Goal: Information Seeking & Learning: Learn about a topic

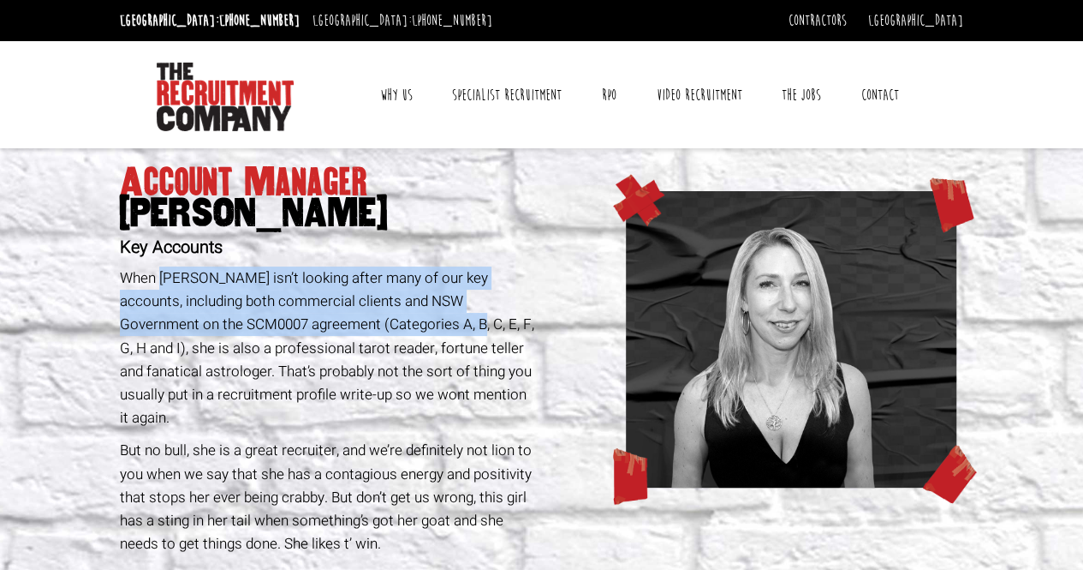
drag, startPoint x: 163, startPoint y: 277, endPoint x: 388, endPoint y: 313, distance: 228.3
click at [388, 313] on p "When [PERSON_NAME] isn’t looking after many of our key accounts, including both…" at bounding box center [327, 347] width 415 height 163
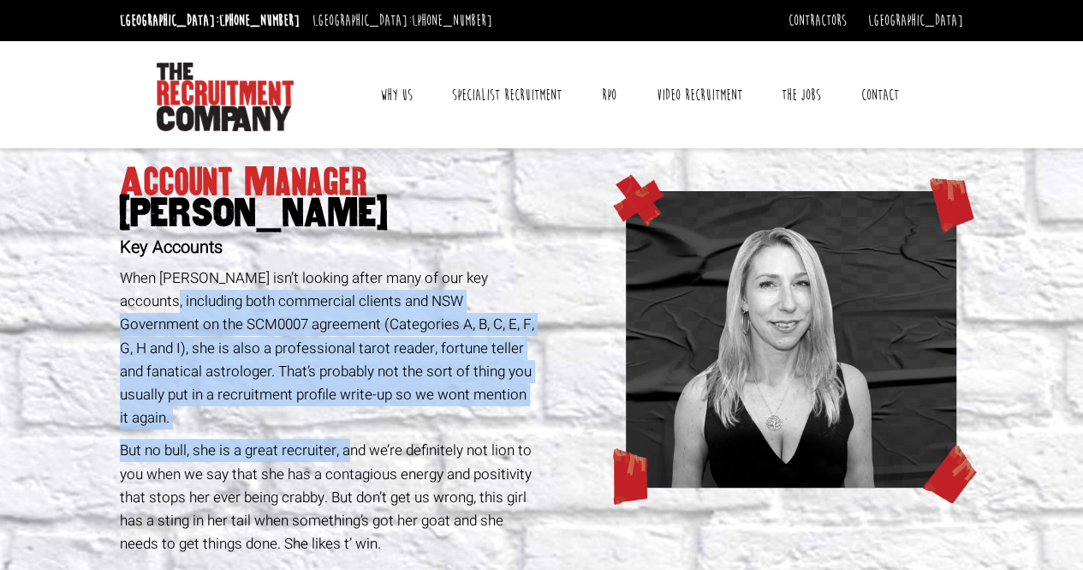
drag, startPoint x: 143, startPoint y: 297, endPoint x: 348, endPoint y: 427, distance: 242.6
click at [348, 427] on div "Account Manager [PERSON_NAME] Key Accounts When [PERSON_NAME] isn’t looking aft…" at bounding box center [328, 530] width 428 height 765
click at [348, 439] on p "But no bull, she is a great recruiter, and we’re definitely not lion to you whe…" at bounding box center [327, 497] width 415 height 116
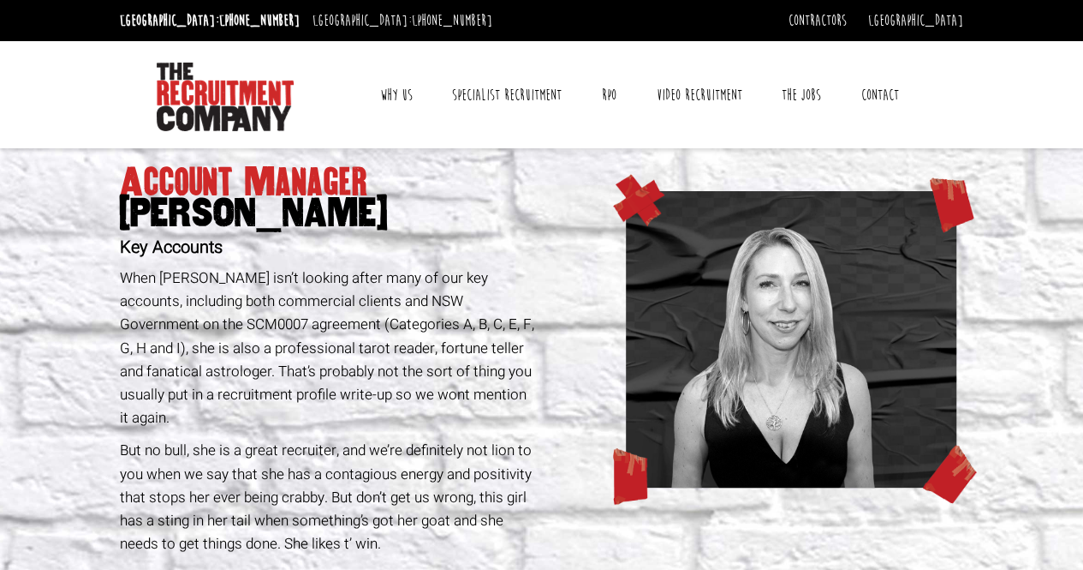
drag, startPoint x: 370, startPoint y: 322, endPoint x: 341, endPoint y: 331, distance: 30.4
click at [370, 321] on p "When [PERSON_NAME] isn’t looking after many of our key accounts, including both…" at bounding box center [327, 347] width 415 height 163
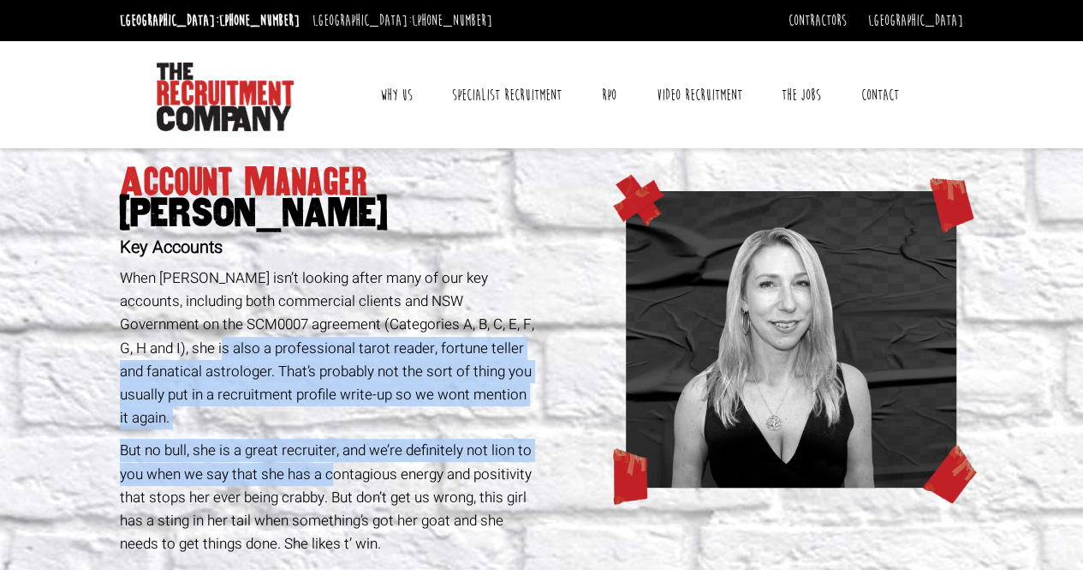
drag, startPoint x: 146, startPoint y: 349, endPoint x: 331, endPoint y: 439, distance: 206.1
click at [331, 439] on div "Account Manager [PERSON_NAME] Key Accounts When [PERSON_NAME] isn’t looking aft…" at bounding box center [328, 530] width 428 height 765
click at [331, 439] on p "But no bull, she is a great recruiter, and we’re definitely not lion to you whe…" at bounding box center [327, 497] width 415 height 116
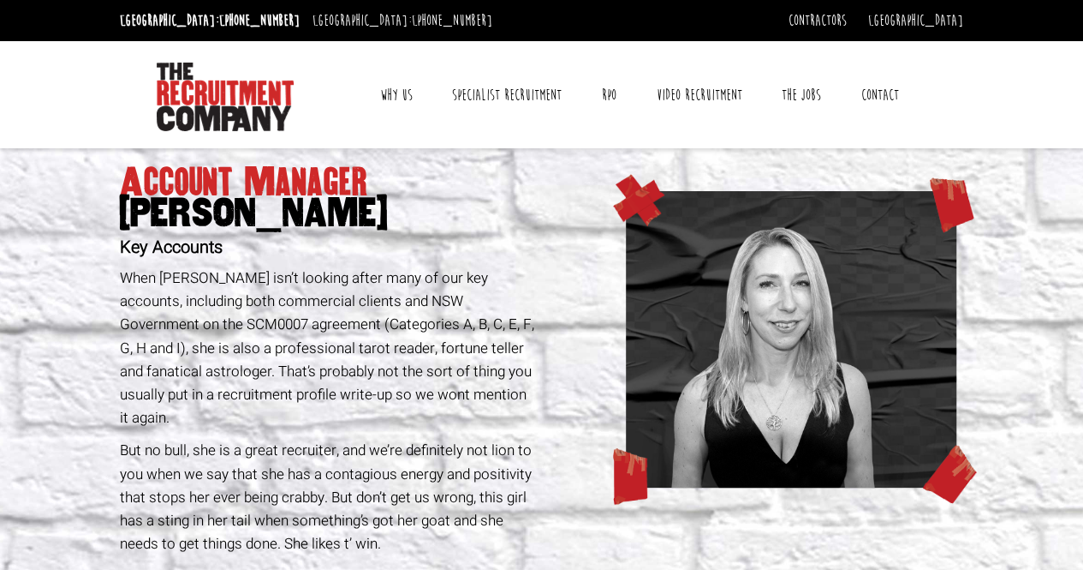
click at [337, 356] on p "When [PERSON_NAME] isn’t looking after many of our key accounts, including both…" at bounding box center [327, 347] width 415 height 163
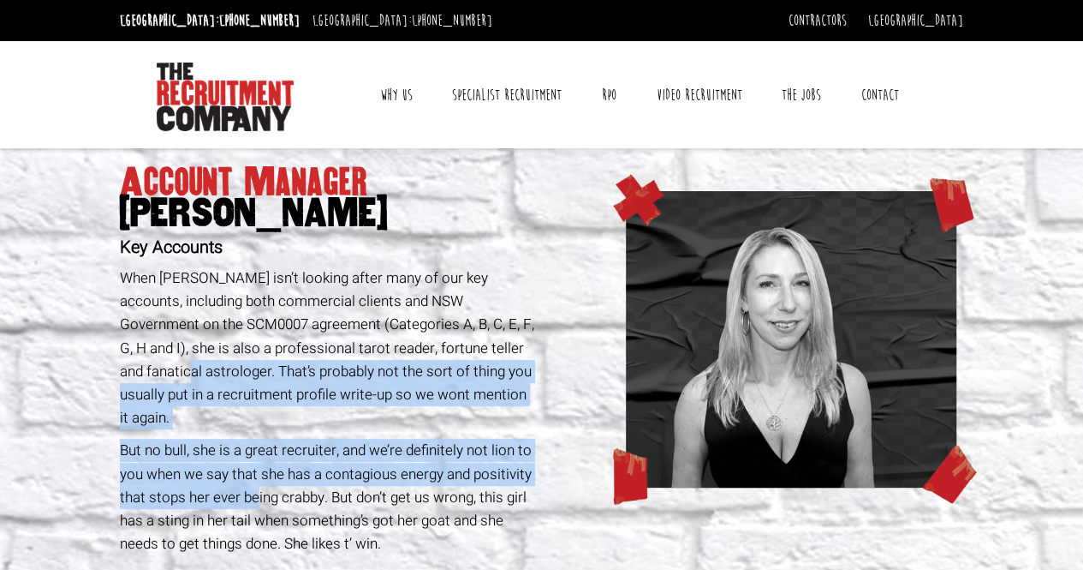
drag, startPoint x: 140, startPoint y: 369, endPoint x: 259, endPoint y: 466, distance: 152.8
click at [259, 466] on div "Account Manager [PERSON_NAME] Key Accounts When [PERSON_NAME] isn’t looking aft…" at bounding box center [328, 530] width 428 height 765
click at [259, 466] on p "But no bull, she is a great recruiter, and we’re definitely not lion to you whe…" at bounding box center [327, 497] width 415 height 116
drag, startPoint x: 218, startPoint y: 369, endPoint x: 416, endPoint y: 472, distance: 223.0
click at [416, 472] on div "Account Manager [PERSON_NAME] Key Accounts When [PERSON_NAME] isn’t looking aft…" at bounding box center [328, 530] width 428 height 765
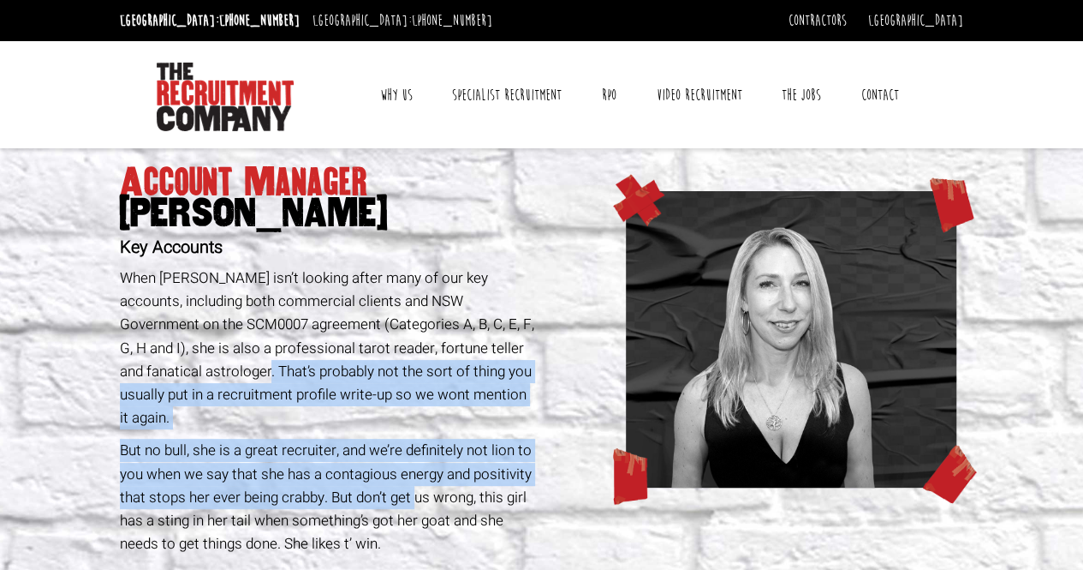
click at [416, 472] on p "But no bull, she is a great recruiter, and we’re definitely not lion to you whe…" at bounding box center [327, 497] width 415 height 116
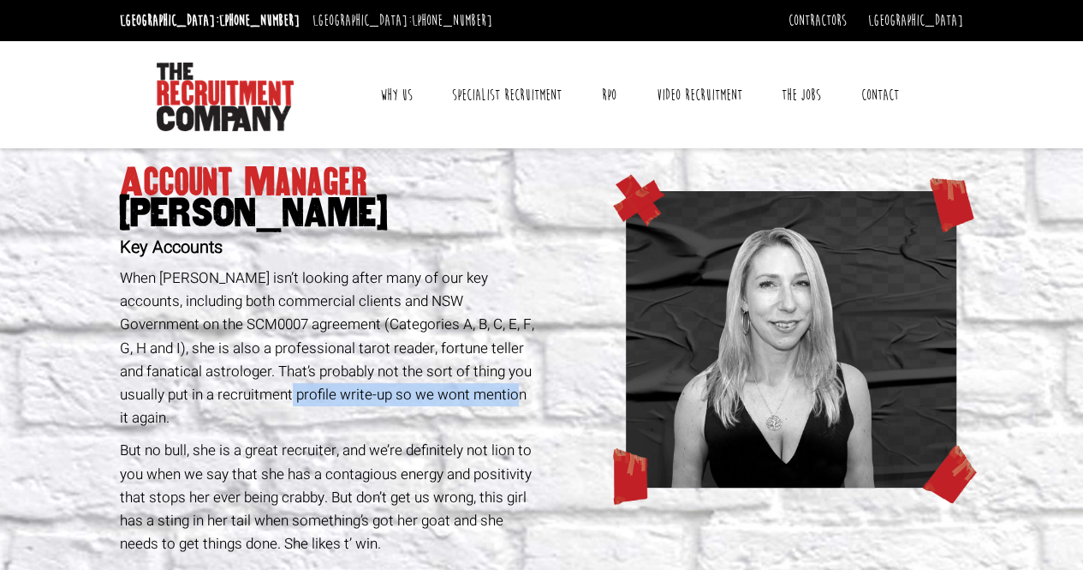
drag, startPoint x: 239, startPoint y: 399, endPoint x: 461, endPoint y: 393, distance: 221.9
click at [461, 393] on p "When [PERSON_NAME] isn’t looking after many of our key accounts, including both…" at bounding box center [327, 347] width 415 height 163
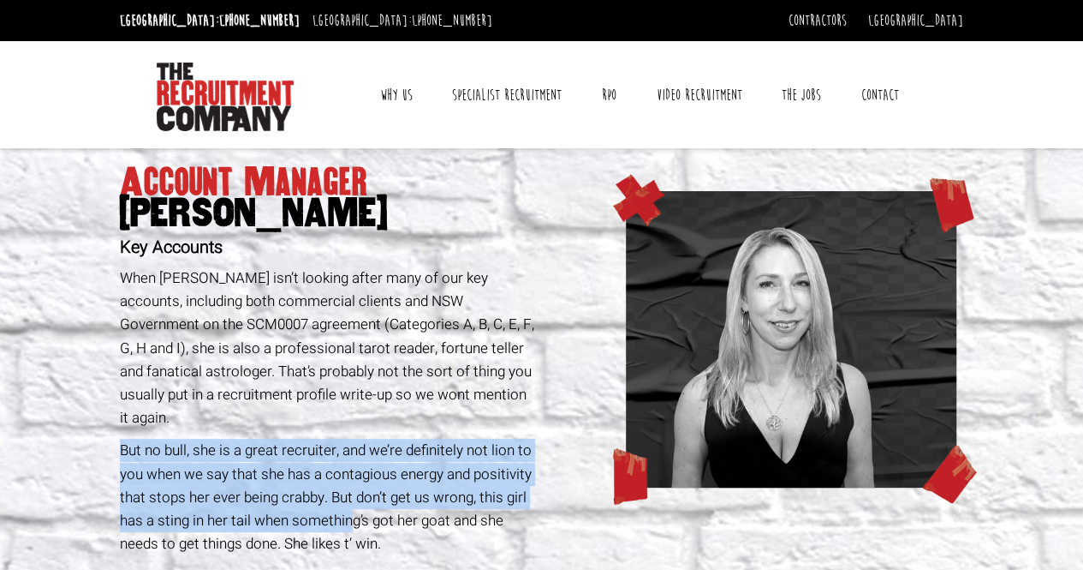
drag, startPoint x: 119, startPoint y: 424, endPoint x: 349, endPoint y: 491, distance: 239.9
click at [349, 491] on p "But no bull, she is a great recruiter, and we’re definitely not lion to you whe…" at bounding box center [327, 497] width 415 height 116
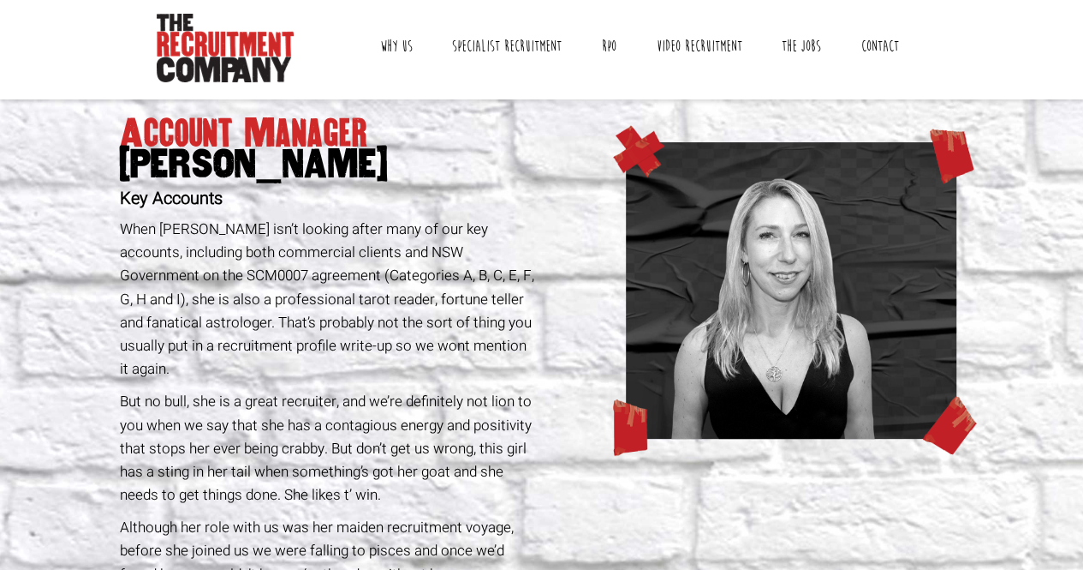
scroll to position [86, 0]
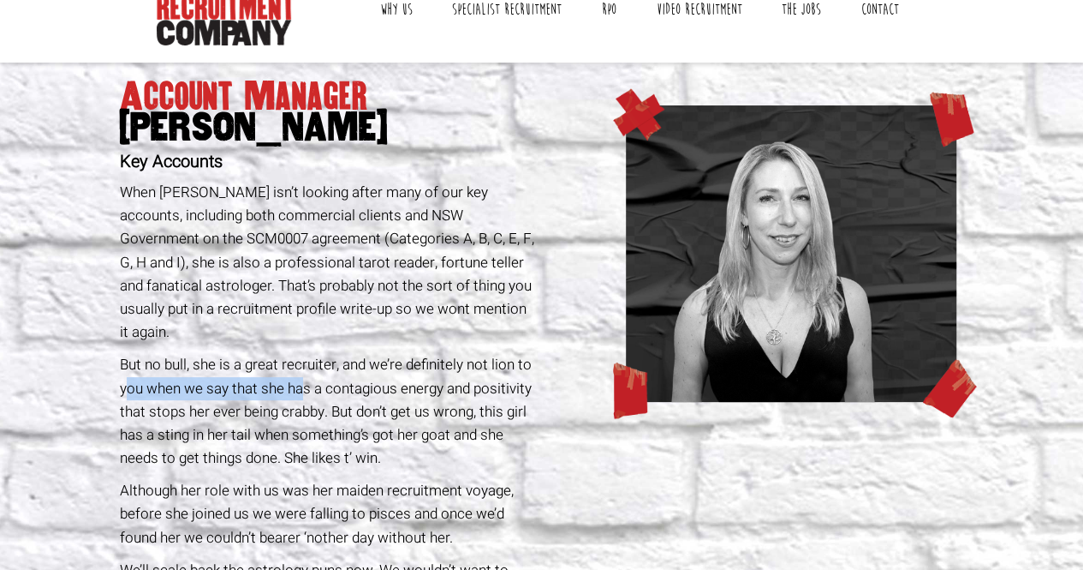
drag, startPoint x: 128, startPoint y: 363, endPoint x: 300, endPoint y: 357, distance: 171.4
click at [300, 357] on p "But no bull, she is a great recruiter, and we’re definitely not lion to you whe…" at bounding box center [327, 411] width 415 height 116
drag, startPoint x: 291, startPoint y: 367, endPoint x: 416, endPoint y: 359, distance: 125.3
click at [416, 359] on p "But no bull, she is a great recruiter, and we’re definitely not lion to you whe…" at bounding box center [327, 411] width 415 height 116
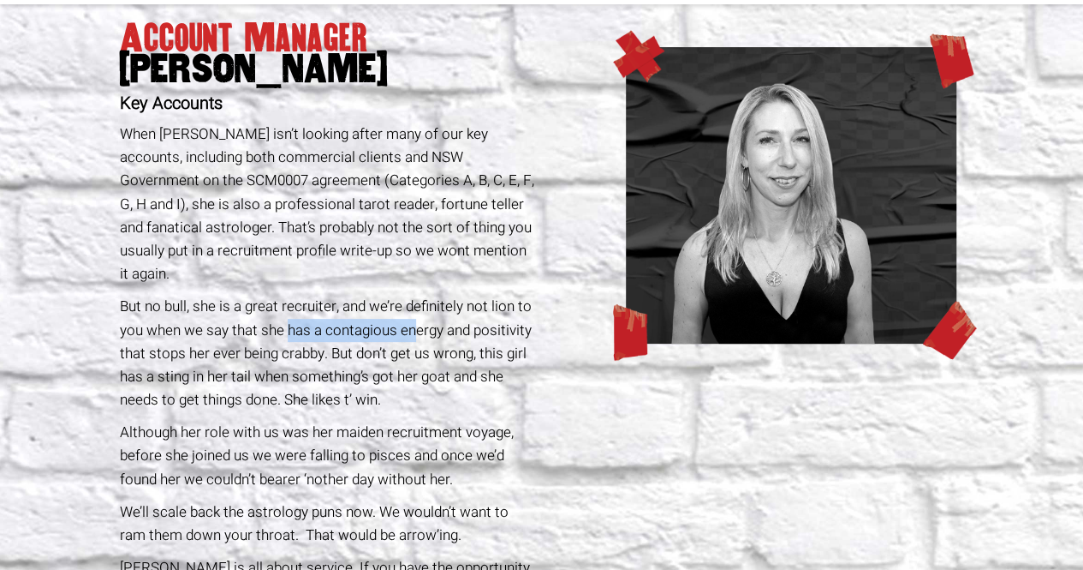
scroll to position [171, 0]
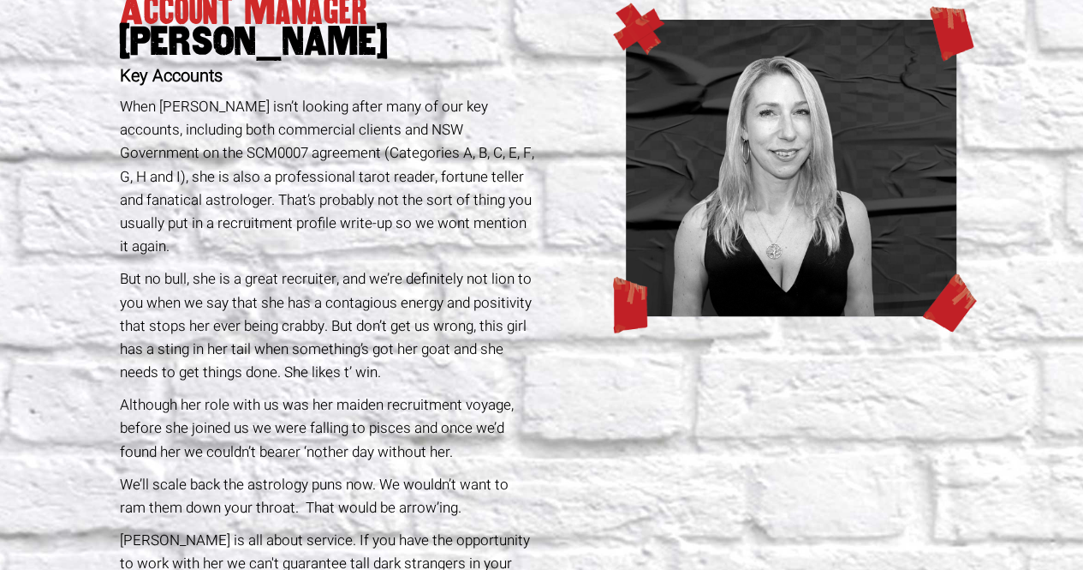
click at [349, 355] on p "But no bull, she is a great recruiter, and we’re definitely not lion to you whe…" at bounding box center [327, 325] width 415 height 116
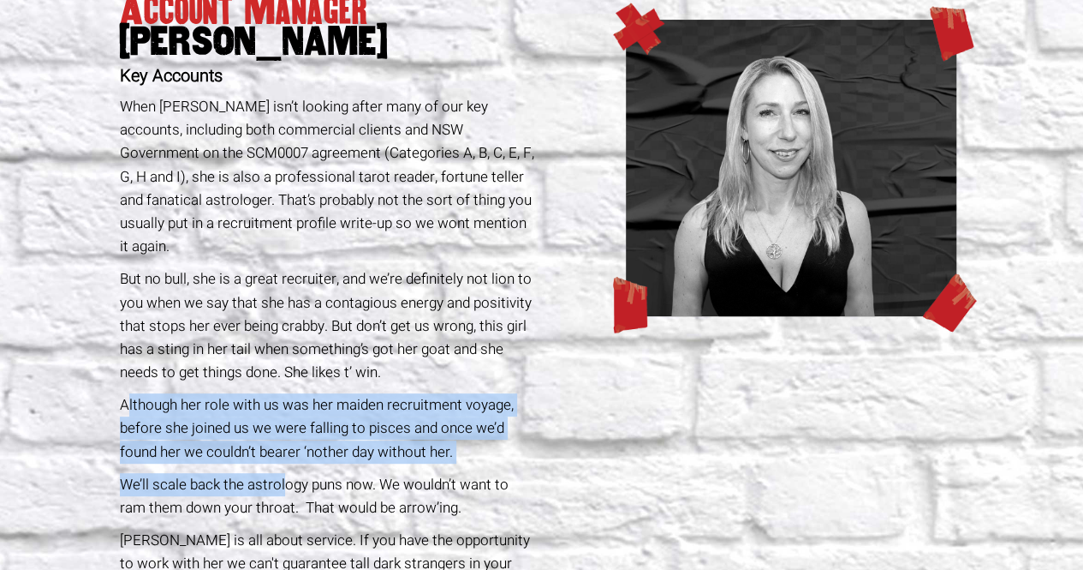
drag, startPoint x: 125, startPoint y: 385, endPoint x: 284, endPoint y: 442, distance: 169.3
click at [284, 442] on div "Account Manager [PERSON_NAME] Key Accounts When [PERSON_NAME] isn’t looking aft…" at bounding box center [328, 359] width 428 height 765
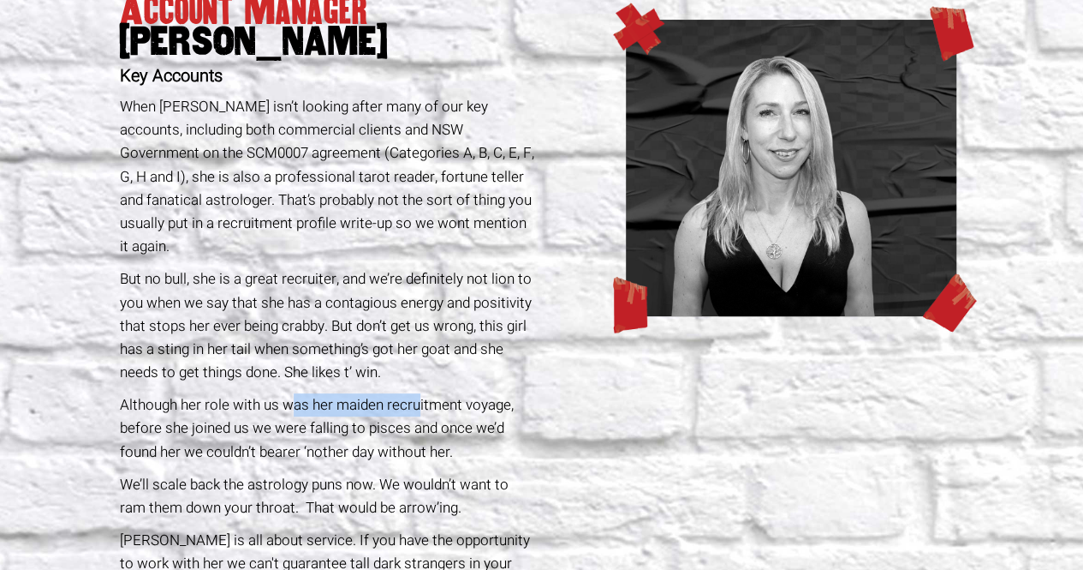
drag, startPoint x: 292, startPoint y: 381, endPoint x: 418, endPoint y: 374, distance: 126.1
click at [418, 393] on p "Although her role with us was her maiden recruitment voyage, before she joined …" at bounding box center [327, 428] width 415 height 70
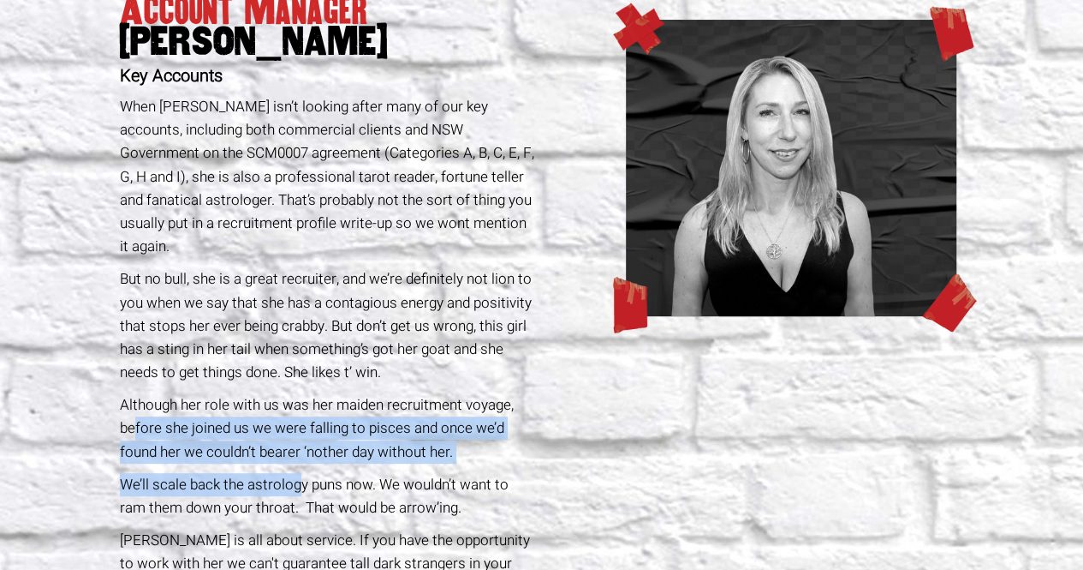
drag, startPoint x: 137, startPoint y: 408, endPoint x: 298, endPoint y: 451, distance: 166.6
click at [298, 451] on div "Account Manager [PERSON_NAME] Key Accounts When [PERSON_NAME] isn’t looking aft…" at bounding box center [328, 359] width 428 height 765
click at [298, 473] on p "We’ll scale back the astrology puns now. We wouldn’t want to ram them down your…" at bounding box center [327, 496] width 415 height 46
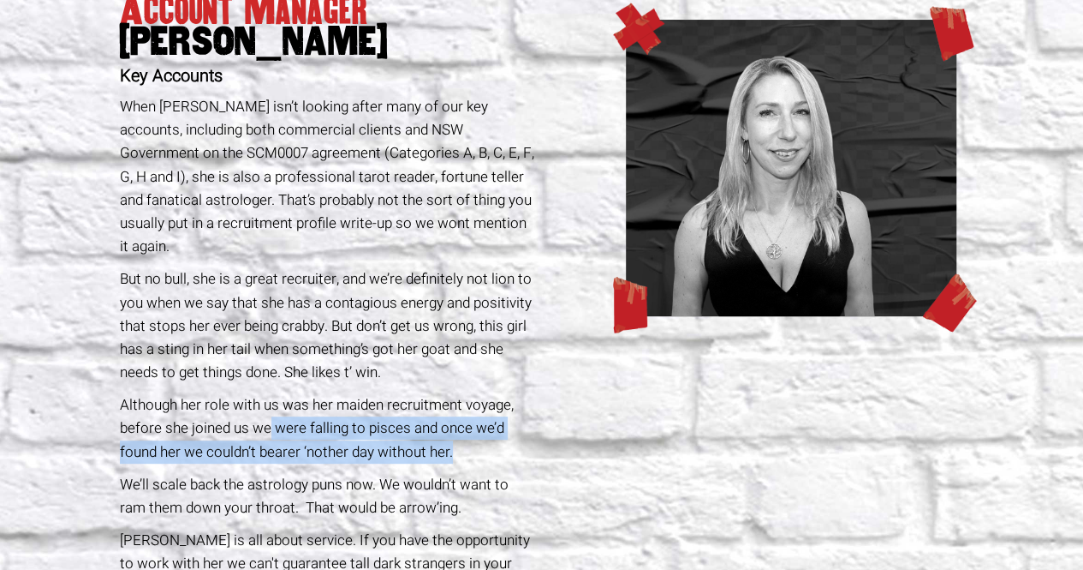
drag, startPoint x: 267, startPoint y: 403, endPoint x: 475, endPoint y: 421, distance: 208.8
click at [475, 421] on p "Although her role with us was her maiden recruitment voyage, before she joined …" at bounding box center [327, 428] width 415 height 70
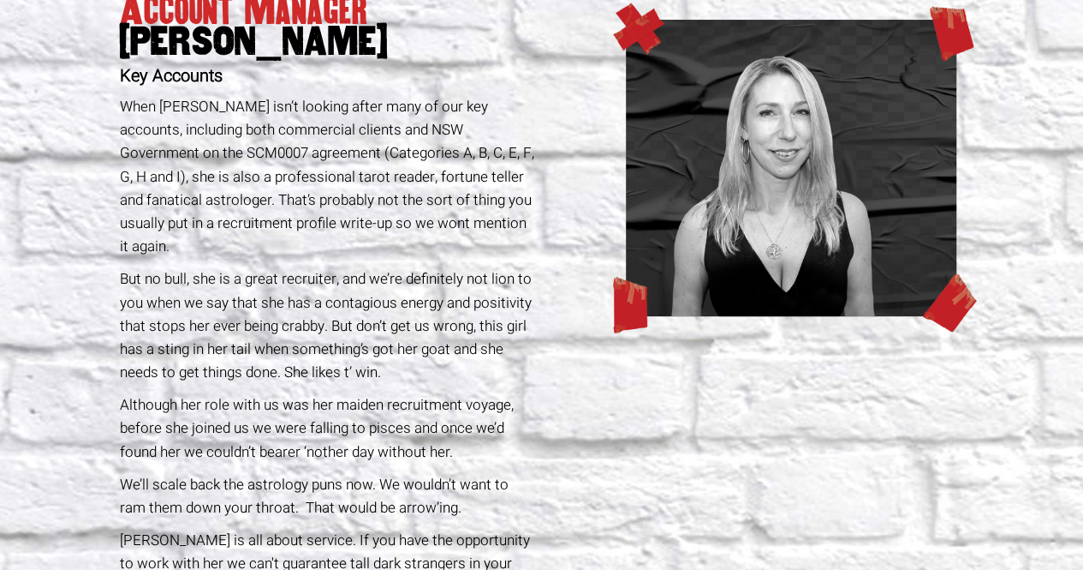
click at [397, 408] on p "Although her role with us was her maiden recruitment voyage, before she joined …" at bounding box center [327, 428] width 415 height 70
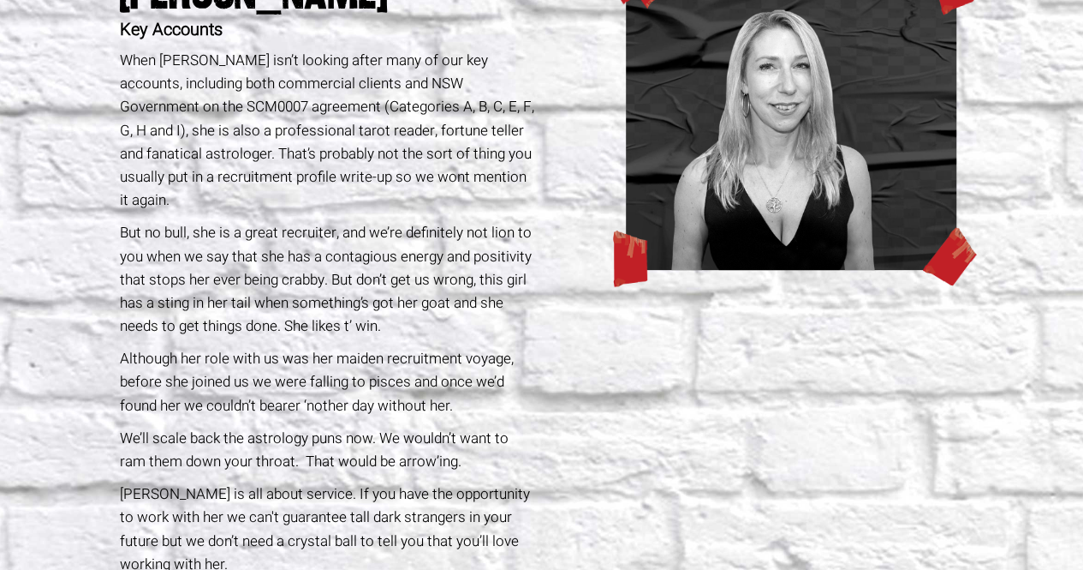
scroll to position [257, 0]
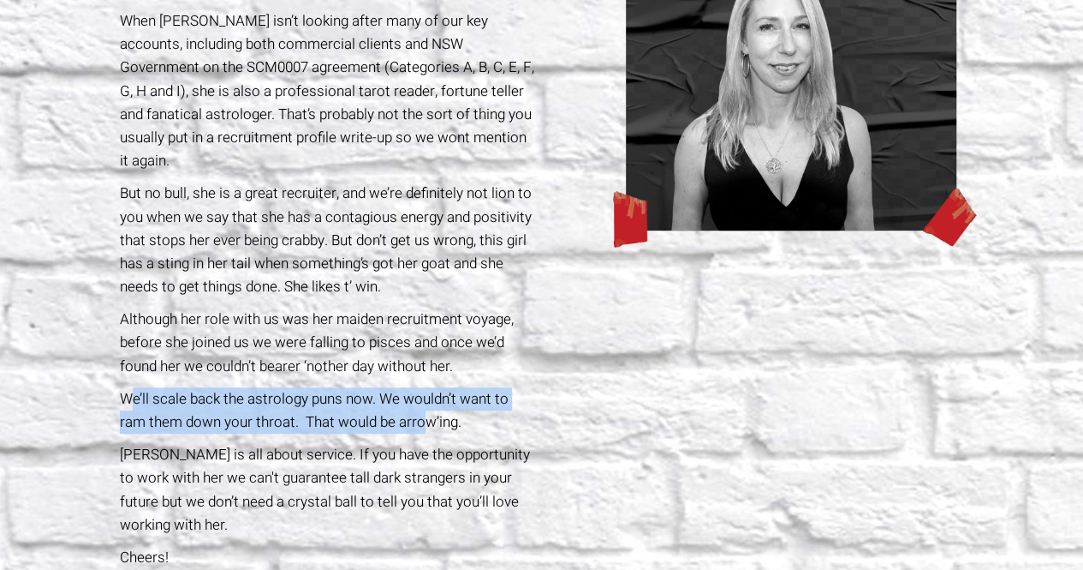
drag, startPoint x: 128, startPoint y: 373, endPoint x: 429, endPoint y: 409, distance: 302.7
click at [429, 409] on p "We’ll scale back the astrology puns now. We wouldn’t want to ram them down your…" at bounding box center [327, 410] width 415 height 46
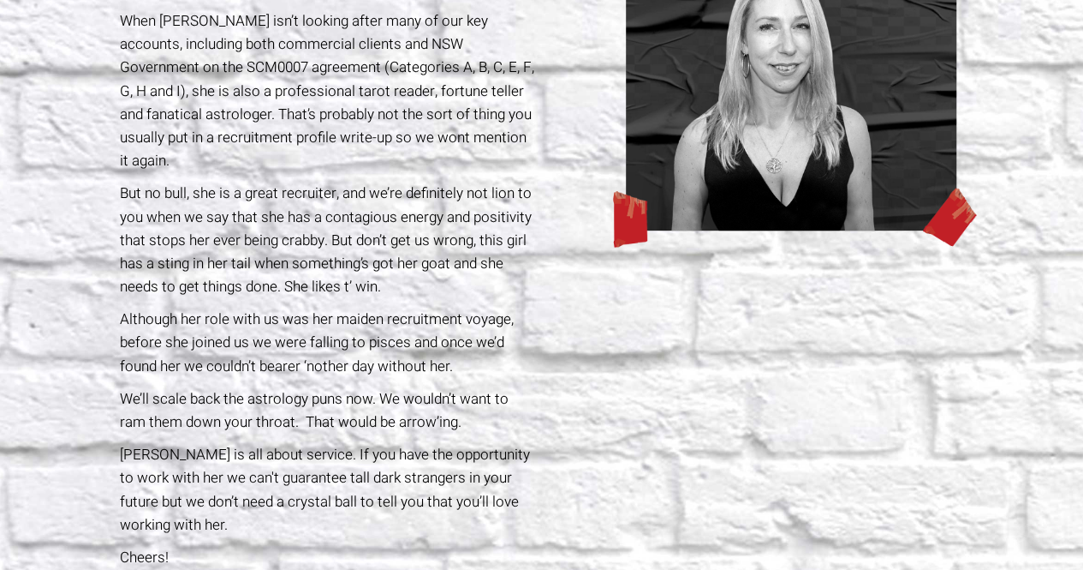
click at [382, 387] on p "We’ll scale back the astrology puns now. We wouldn’t want to ram them down your…" at bounding box center [327, 410] width 415 height 46
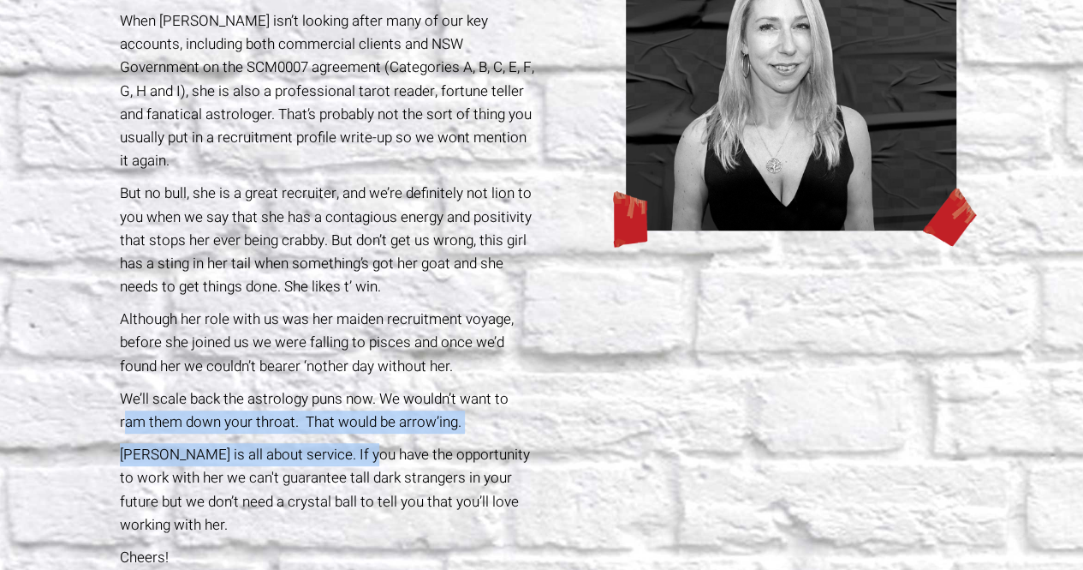
drag, startPoint x: 126, startPoint y: 401, endPoint x: 358, endPoint y: 411, distance: 232.3
click at [358, 411] on div "Account Manager [PERSON_NAME] Key Accounts When [PERSON_NAME] isn’t looking aft…" at bounding box center [328, 273] width 428 height 765
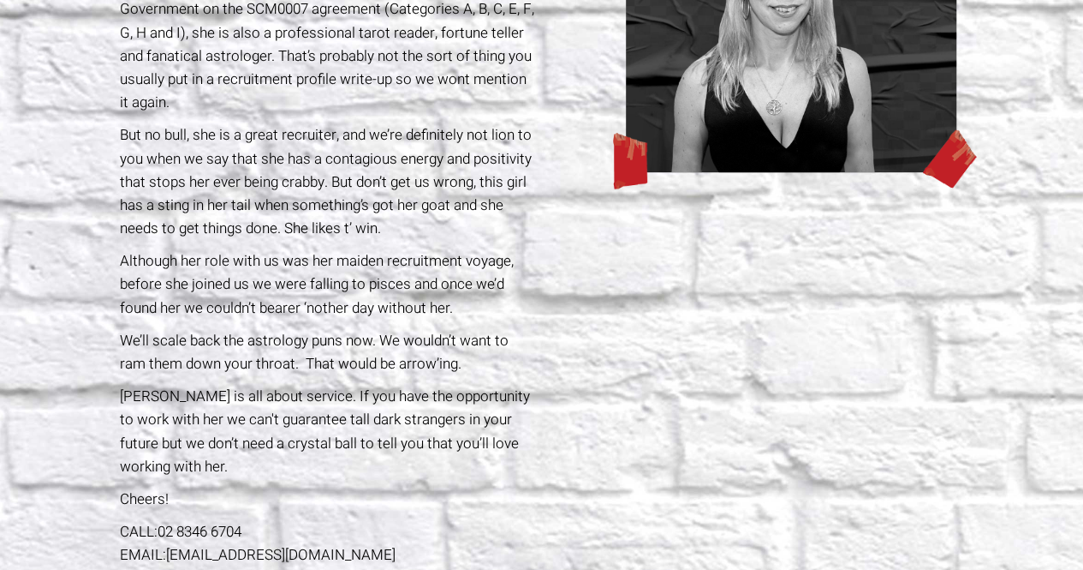
scroll to position [343, 0]
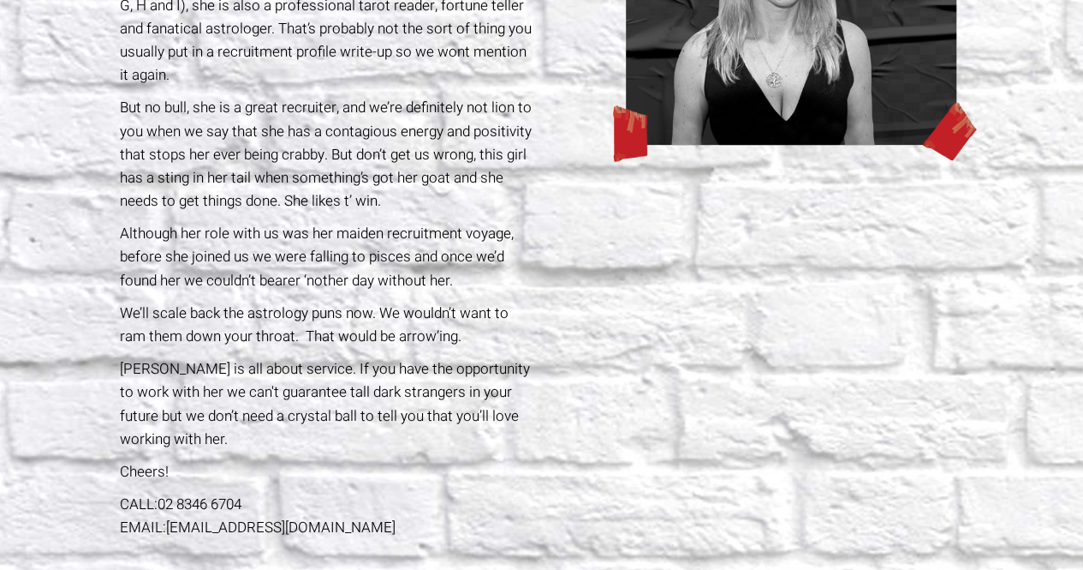
drag, startPoint x: 125, startPoint y: 341, endPoint x: 488, endPoint y: 457, distance: 381.4
click at [488, 457] on div "Account Manager [PERSON_NAME] Key Accounts When [PERSON_NAME] isn’t looking aft…" at bounding box center [328, 188] width 428 height 765
click at [488, 460] on p "Cheers!" at bounding box center [327, 471] width 415 height 23
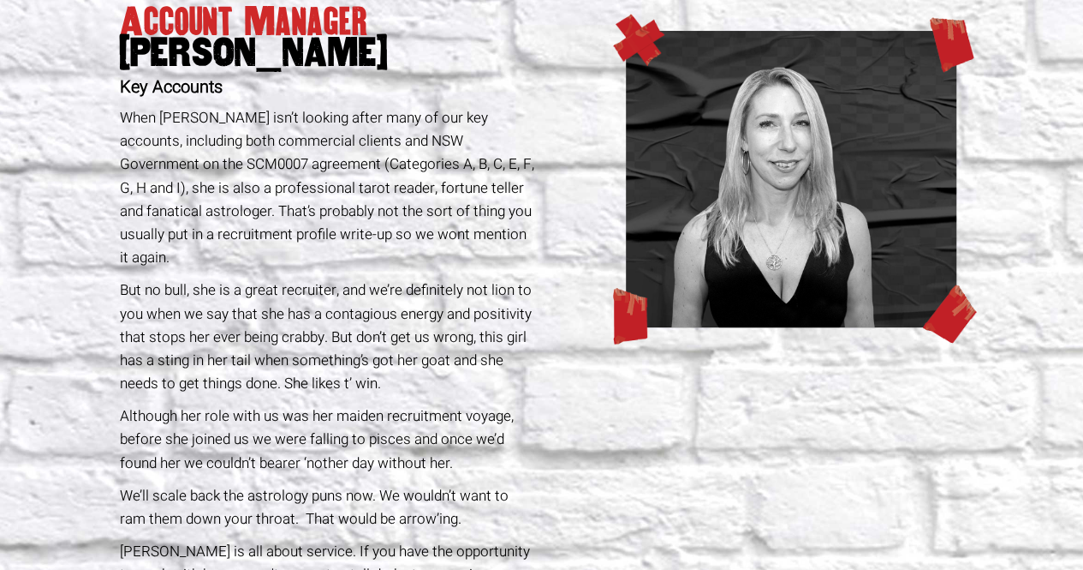
scroll to position [0, 0]
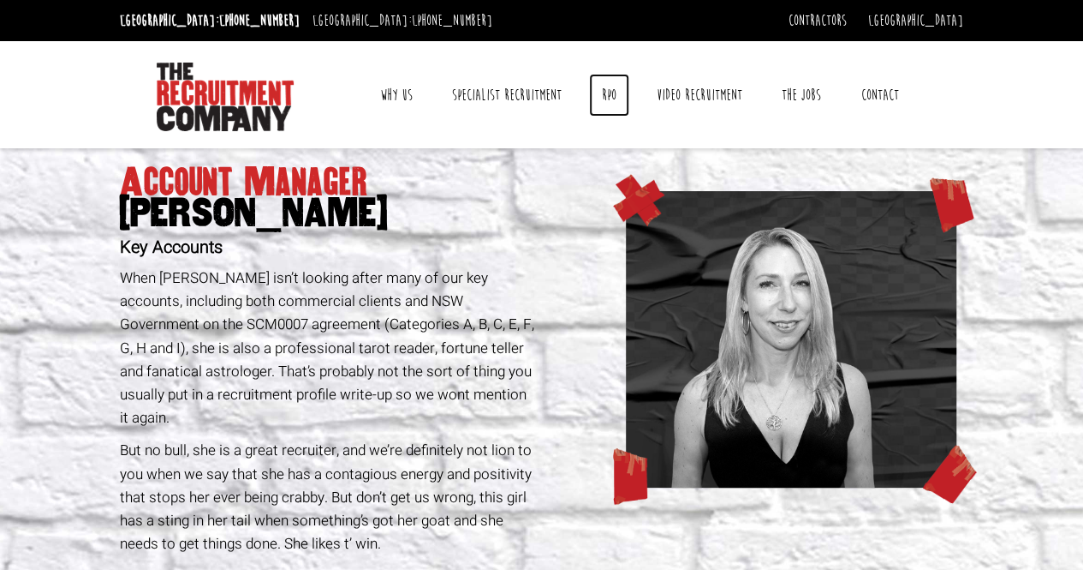
click at [615, 98] on link "RPO" at bounding box center [609, 95] width 40 height 43
